Goal: Information Seeking & Learning: Learn about a topic

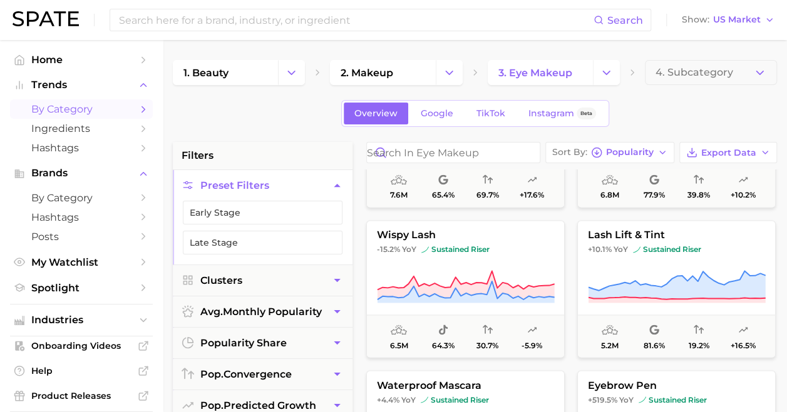
scroll to position [1004, 0]
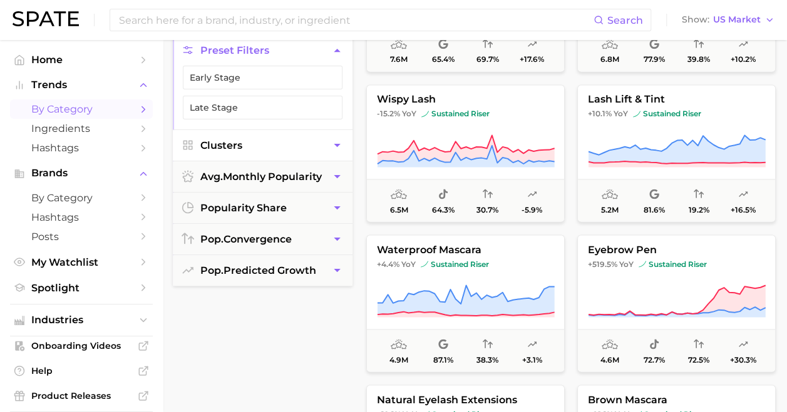
click at [339, 144] on icon "button" at bounding box center [337, 145] width 6 height 3
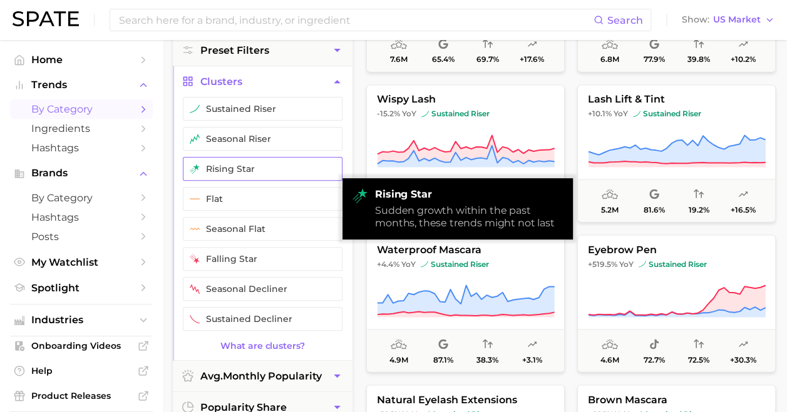
click at [289, 170] on button "rising star" at bounding box center [263, 169] width 160 height 24
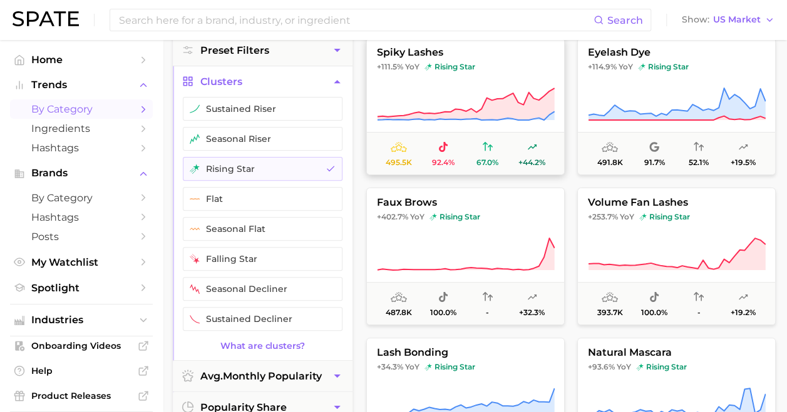
click at [486, 51] on span "spiky lashes" at bounding box center [465, 52] width 197 height 11
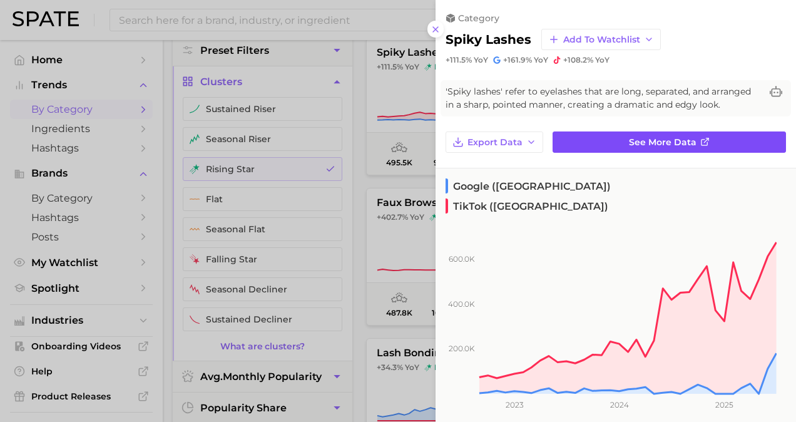
click at [629, 141] on span "See more data" at bounding box center [663, 142] width 68 height 11
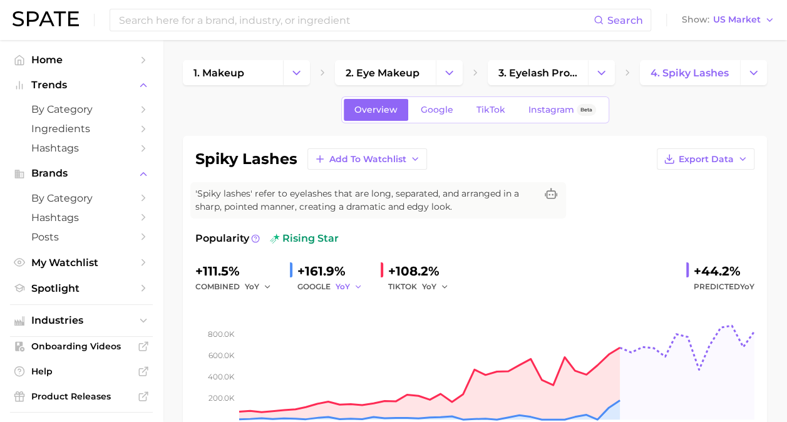
click at [351, 285] on button "YoY" at bounding box center [348, 286] width 27 height 15
click at [352, 329] on span "QoQ" at bounding box center [352, 329] width 21 height 11
click at [441, 290] on button "YoY" at bounding box center [435, 286] width 27 height 15
click at [441, 332] on span "QoQ" at bounding box center [438, 329] width 21 height 11
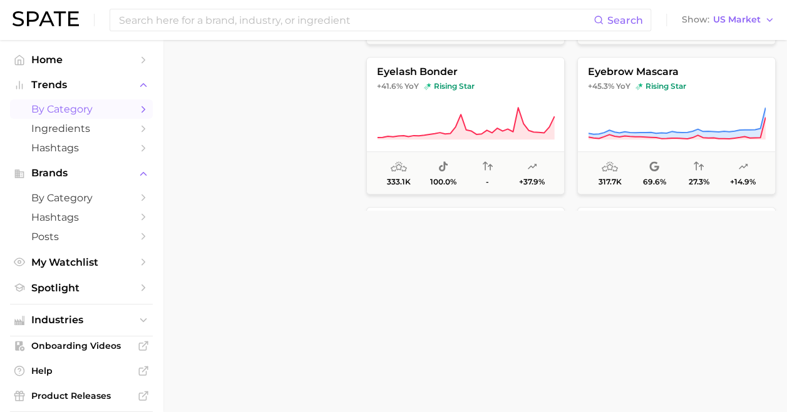
scroll to position [576, 0]
